Goal: Task Accomplishment & Management: Manage account settings

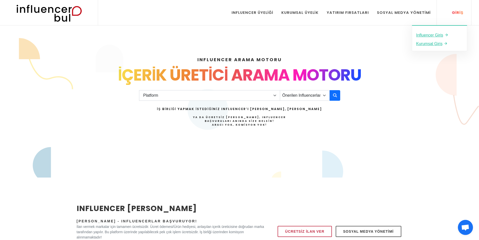
click at [458, 9] on link "Giriş" at bounding box center [454, 12] width 25 height 25
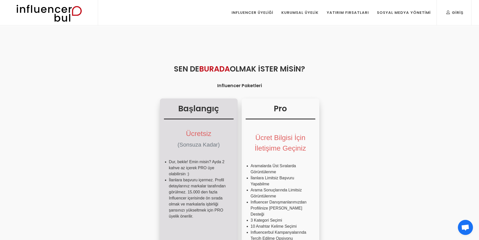
click at [212, 151] on div "Ücretsiz (Sonsuza Kadar)" at bounding box center [199, 137] width 70 height 33
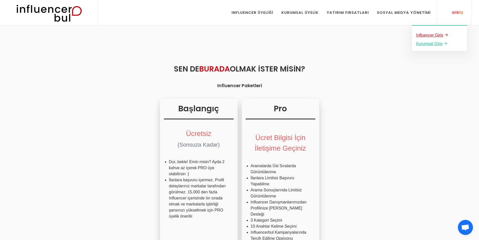
click at [432, 36] on u "Influencer Giriş" at bounding box center [429, 35] width 27 height 4
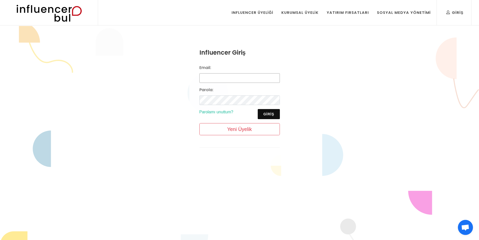
click at [222, 76] on input "Email:" at bounding box center [239, 78] width 80 height 10
type input "[EMAIL_ADDRESS][DOMAIN_NAME]"
click at [162, 115] on div "Influencer Giriş Email: [EMAIL_ADDRESS][DOMAIN_NAME] [GEOGRAPHIC_DATA]: Giriş P…" at bounding box center [239, 102] width 479 height 152
click at [266, 115] on button "Giriş" at bounding box center [269, 114] width 22 height 10
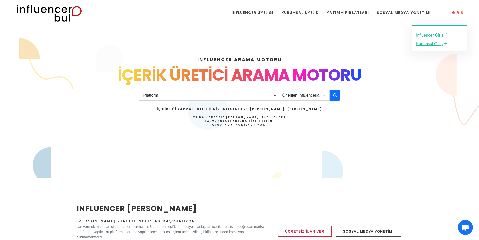
click at [453, 14] on div "Giriş" at bounding box center [454, 13] width 17 height 6
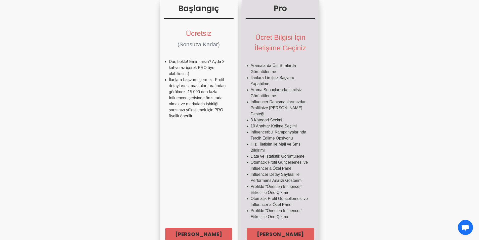
scroll to position [101, 0]
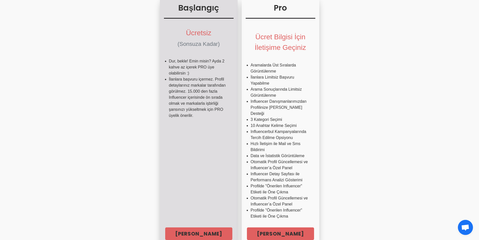
click at [217, 114] on li "İlanlara başvuru içermez. Profil detaylarınız markalar tarafından görülmez. 15.…" at bounding box center [199, 97] width 60 height 42
